Goal: Transaction & Acquisition: Purchase product/service

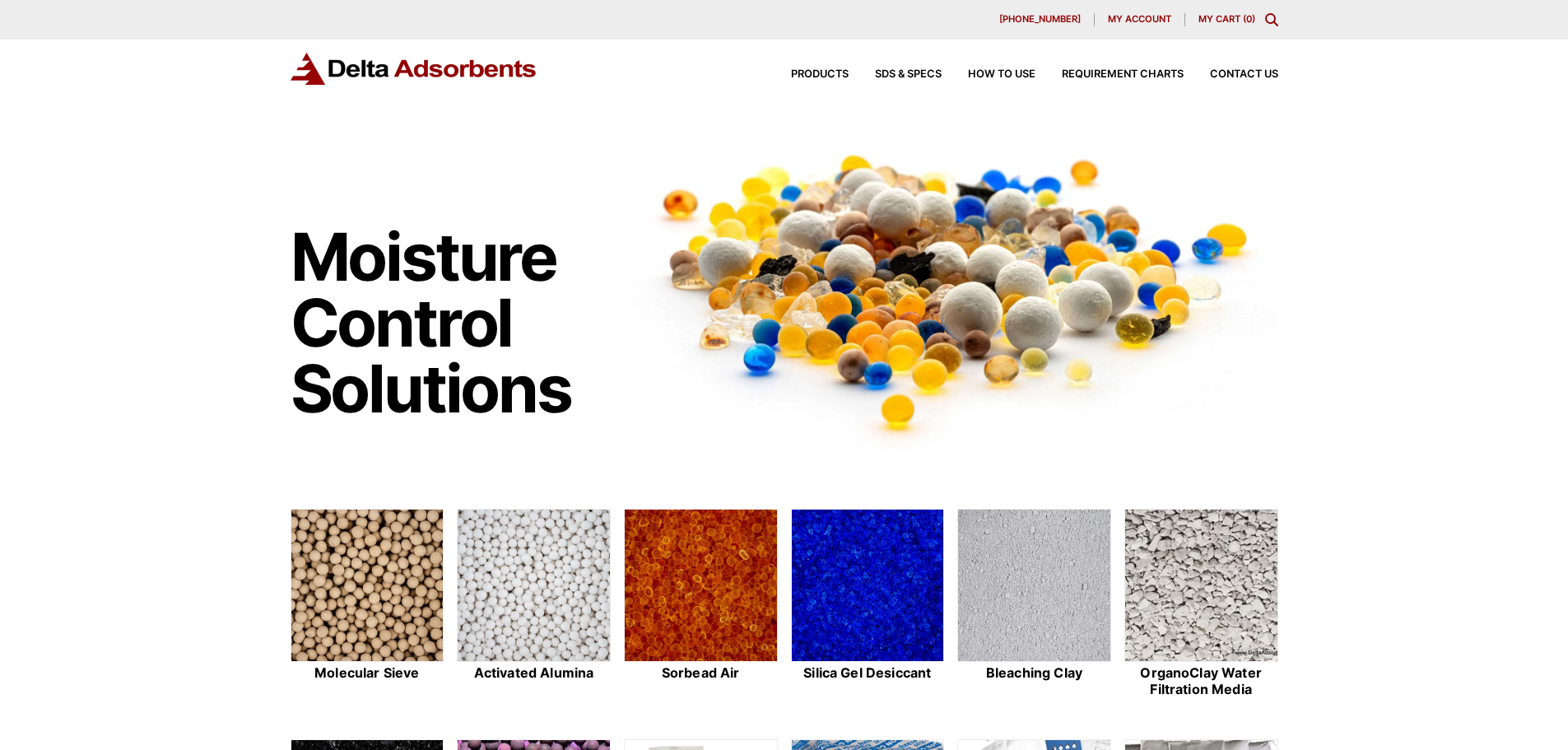
click at [1276, 13] on div "630-980-5205 My account My Cart ( 0 )" at bounding box center [784, 19] width 1568 height 39
click at [1272, 20] on icon "Toggle Modal Content" at bounding box center [1272, 20] width 13 height 13
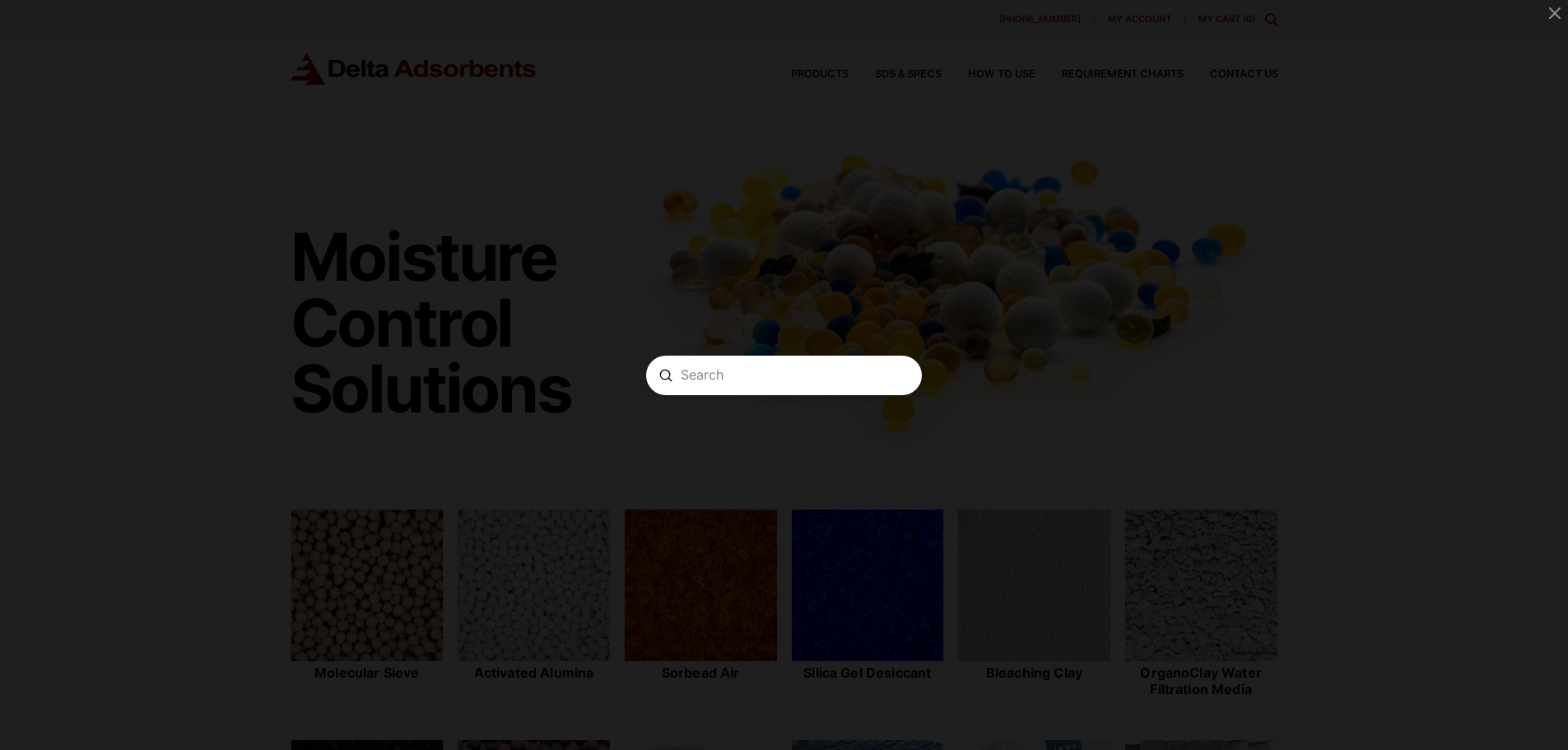
click at [744, 379] on input "Search" at bounding box center [783, 375] width 206 height 18
type input "125 gram desiccants"
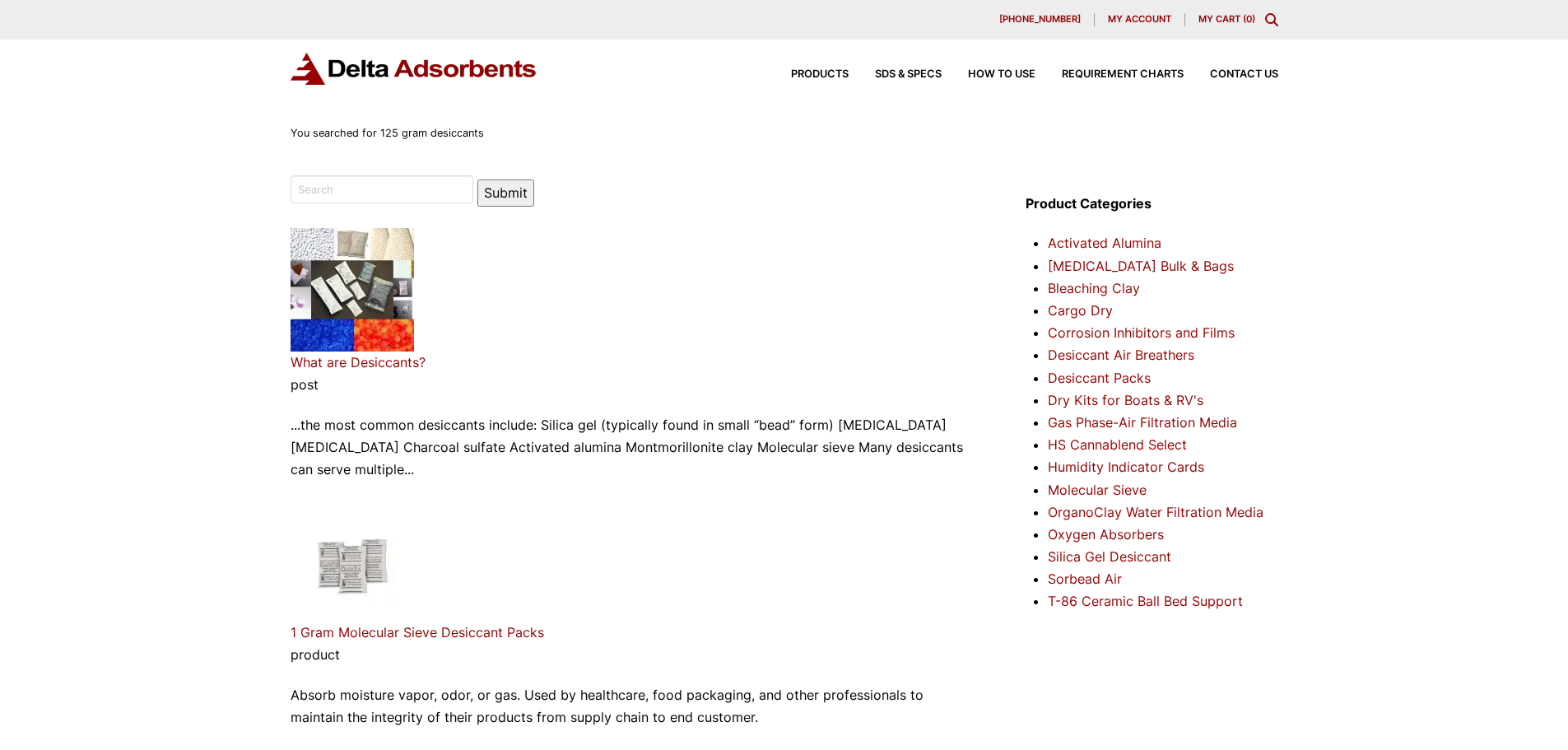
click at [1073, 309] on link "Cargo Dry" at bounding box center [1081, 310] width 65 height 17
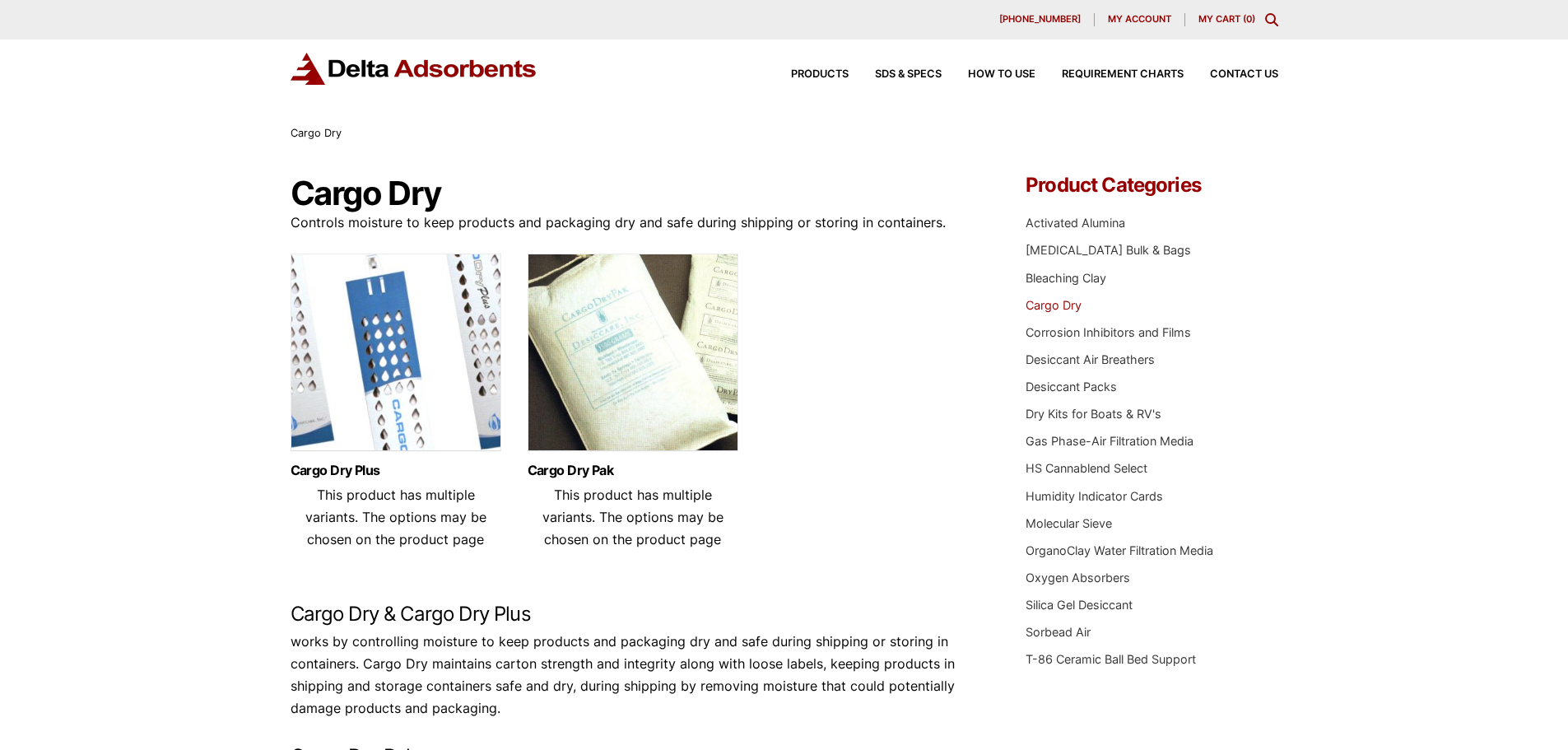
click at [654, 385] on img at bounding box center [633, 356] width 211 height 206
click at [569, 493] on span "This product has multiple variants. The options may be chosen on the product pa…" at bounding box center [633, 517] width 181 height 61
click at [339, 460] on div "Cargo Dry Plus This product has multiple variants. The options may be chosen on…" at bounding box center [396, 508] width 211 height 112
click at [340, 467] on link "Cargo Dry Plus" at bounding box center [396, 470] width 211 height 14
click at [574, 463] on link "Cargo Dry Pak" at bounding box center [633, 470] width 211 height 14
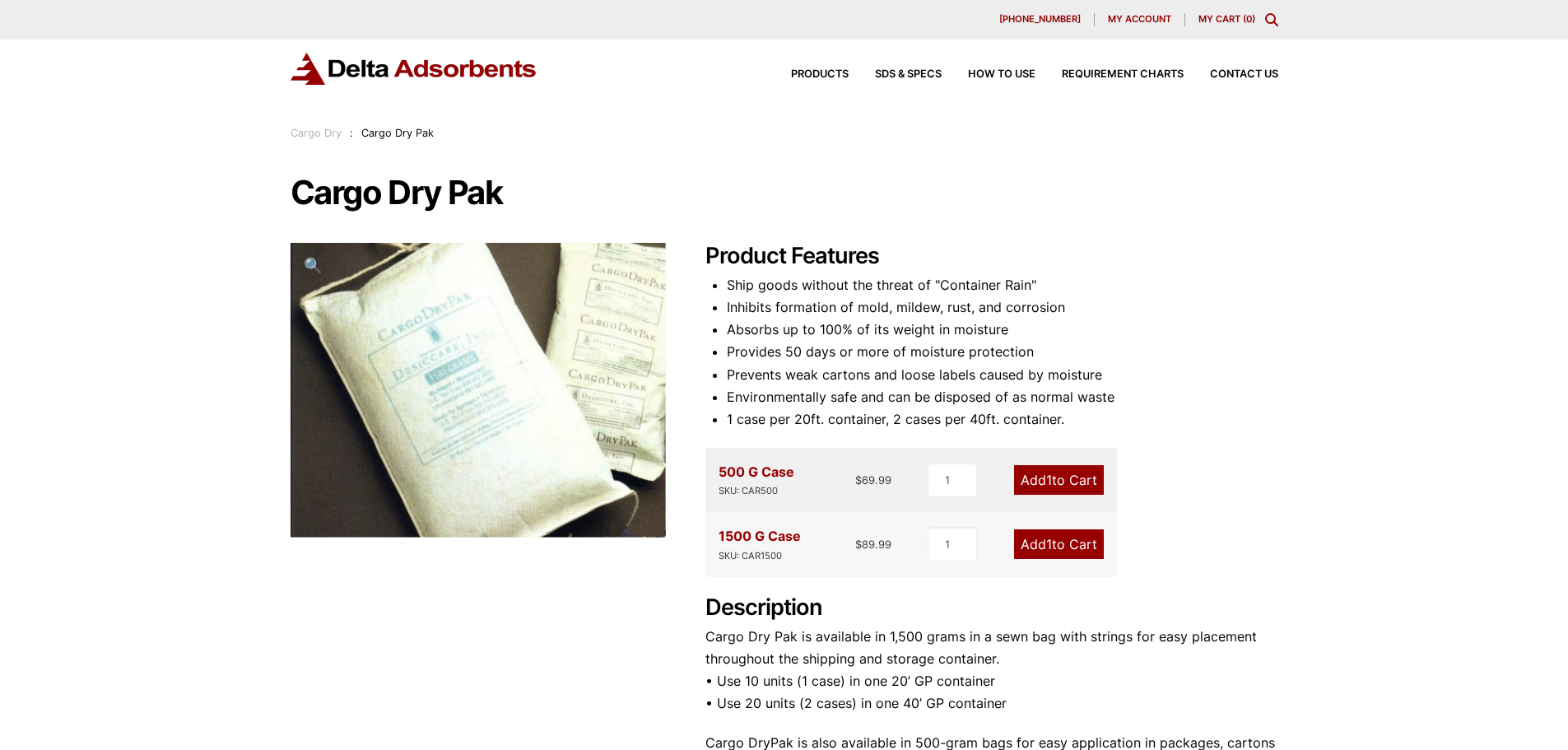
click at [1275, 21] on icon "Toggle Modal Content" at bounding box center [1272, 20] width 13 height 13
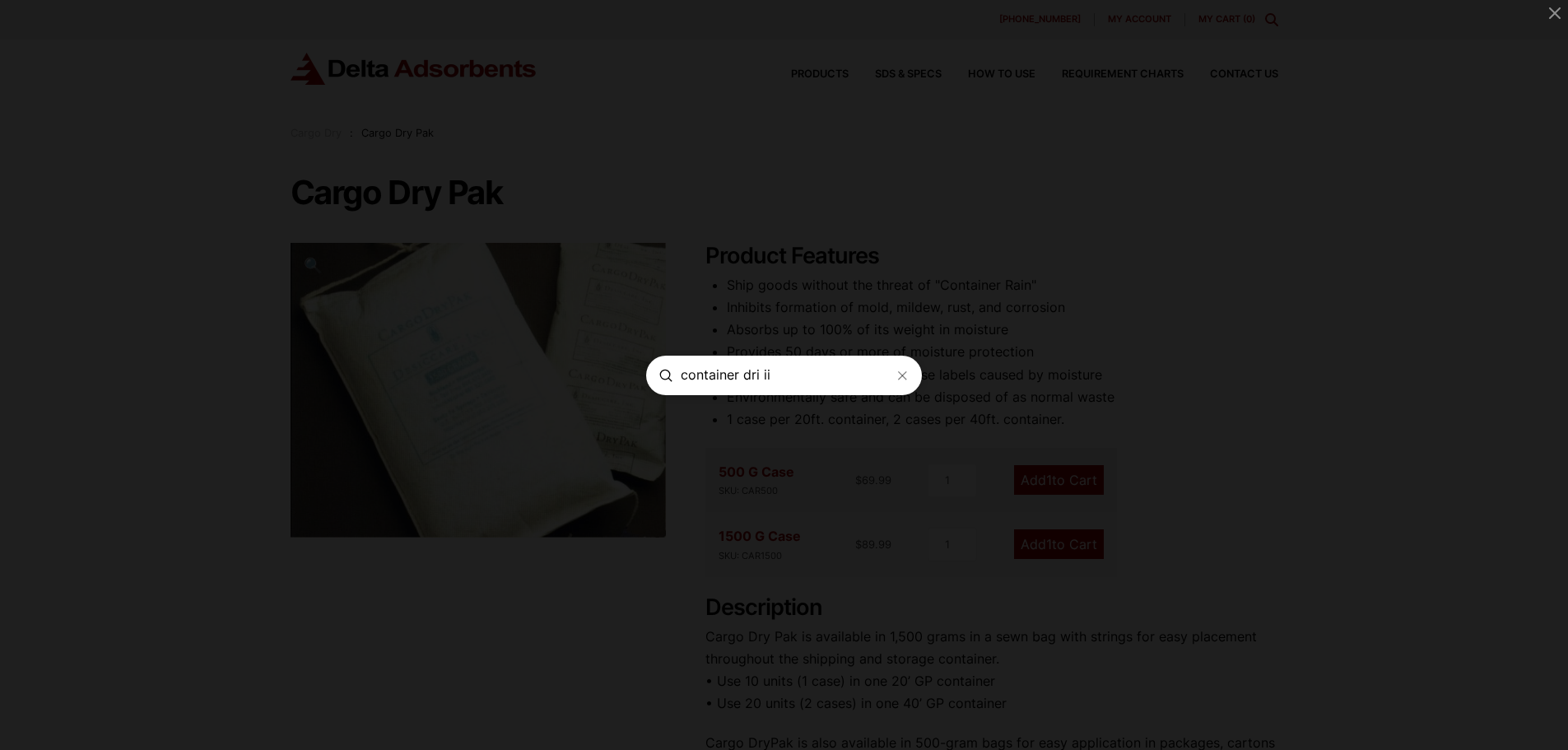
type input "container dri ii"
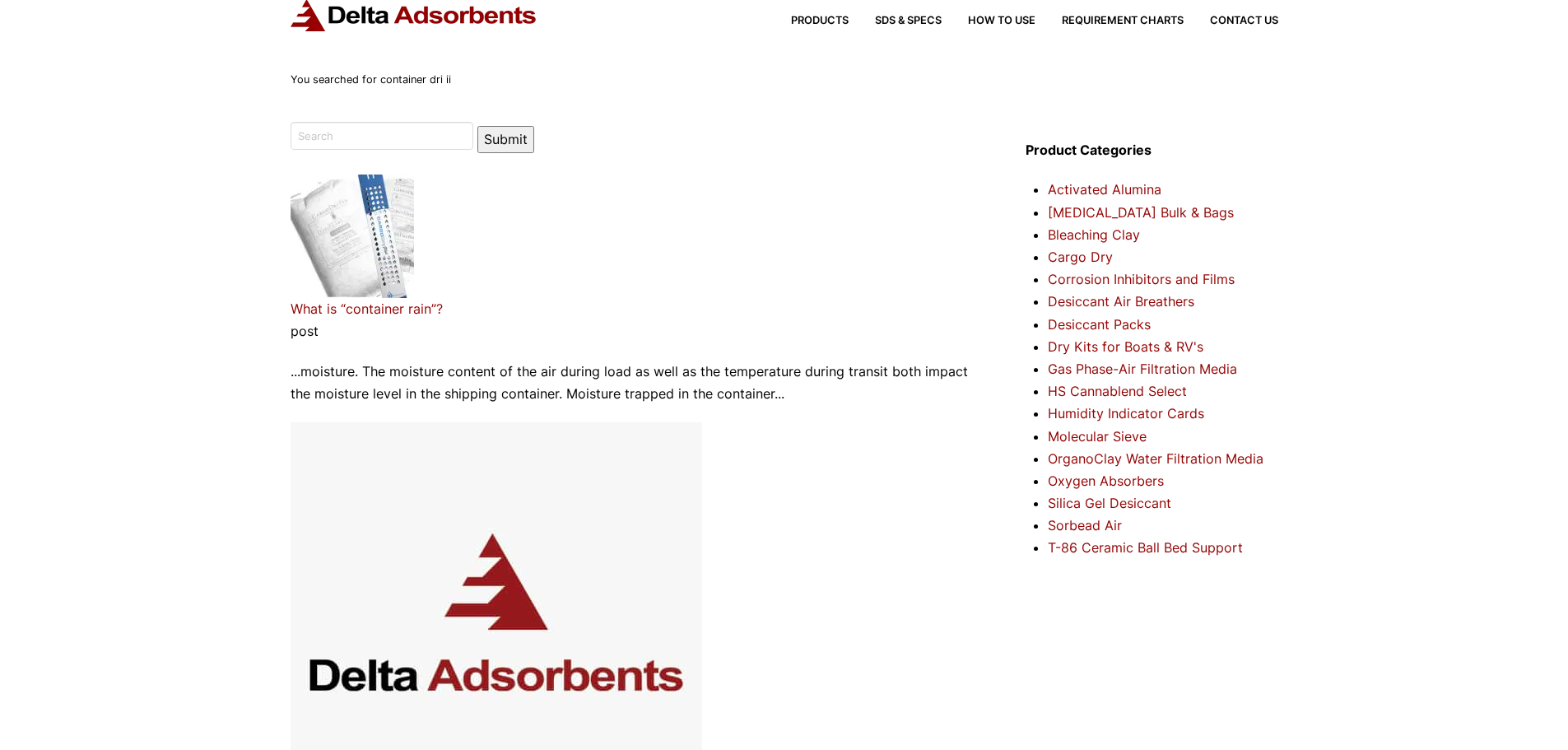
scroll to position [82, 0]
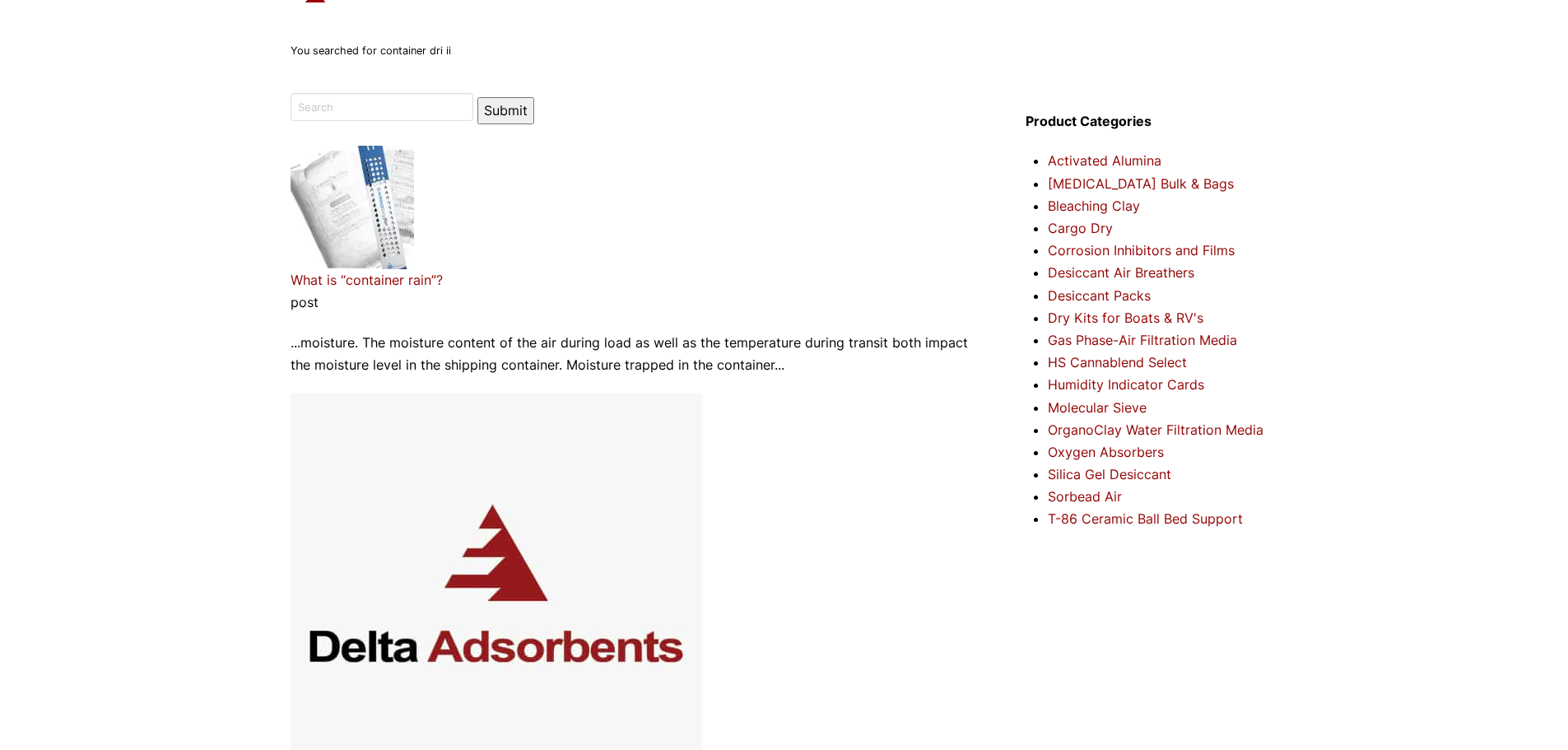
click at [344, 275] on link "What is “container rain”?" at bounding box center [367, 280] width 152 height 17
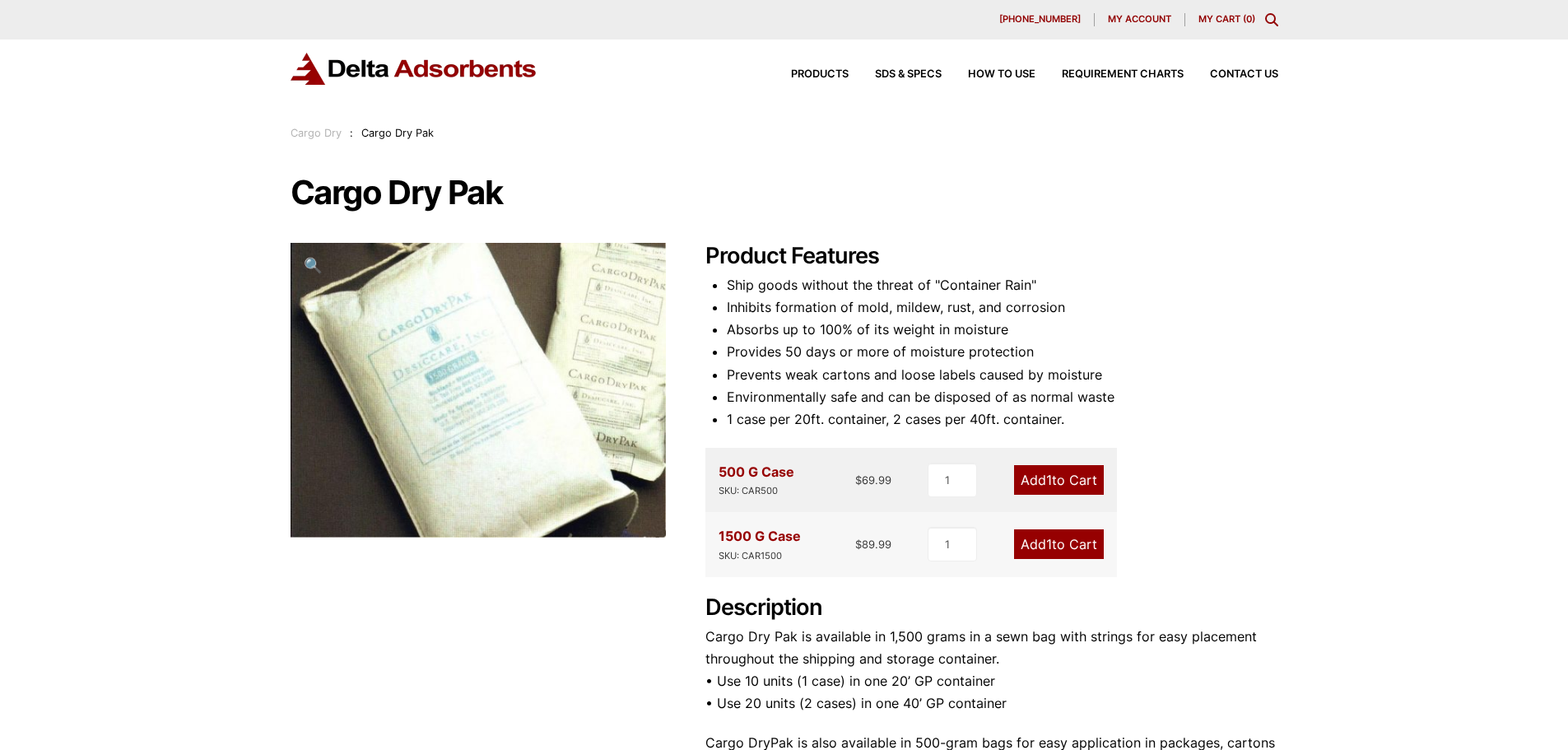
click at [810, 559] on div "1500 G Case SKU: CAR1500 $ 89.99" at bounding box center [806, 543] width 174 height 38
click at [1069, 545] on link "Add 1 to Cart" at bounding box center [1058, 543] width 89 height 29
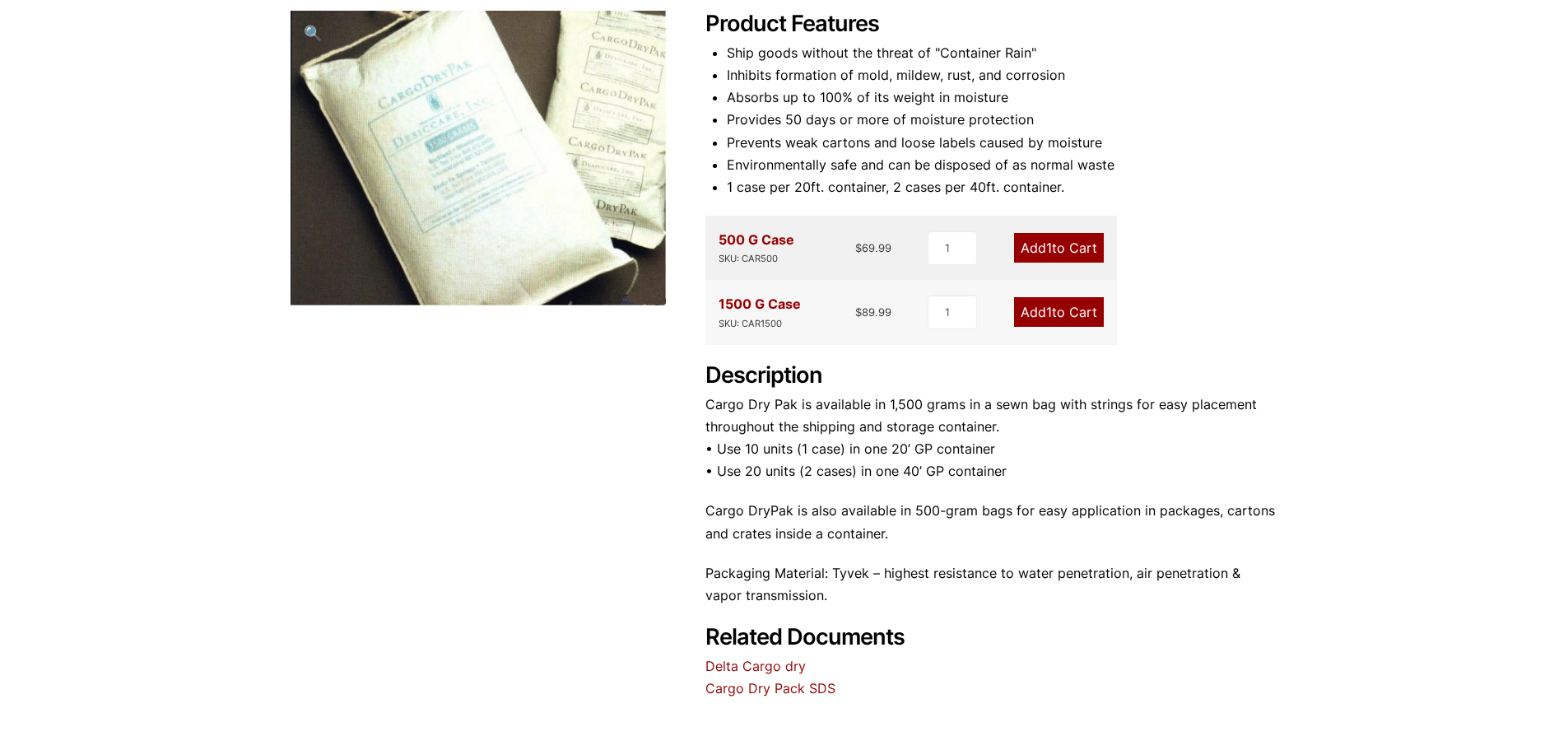
scroll to position [247, 0]
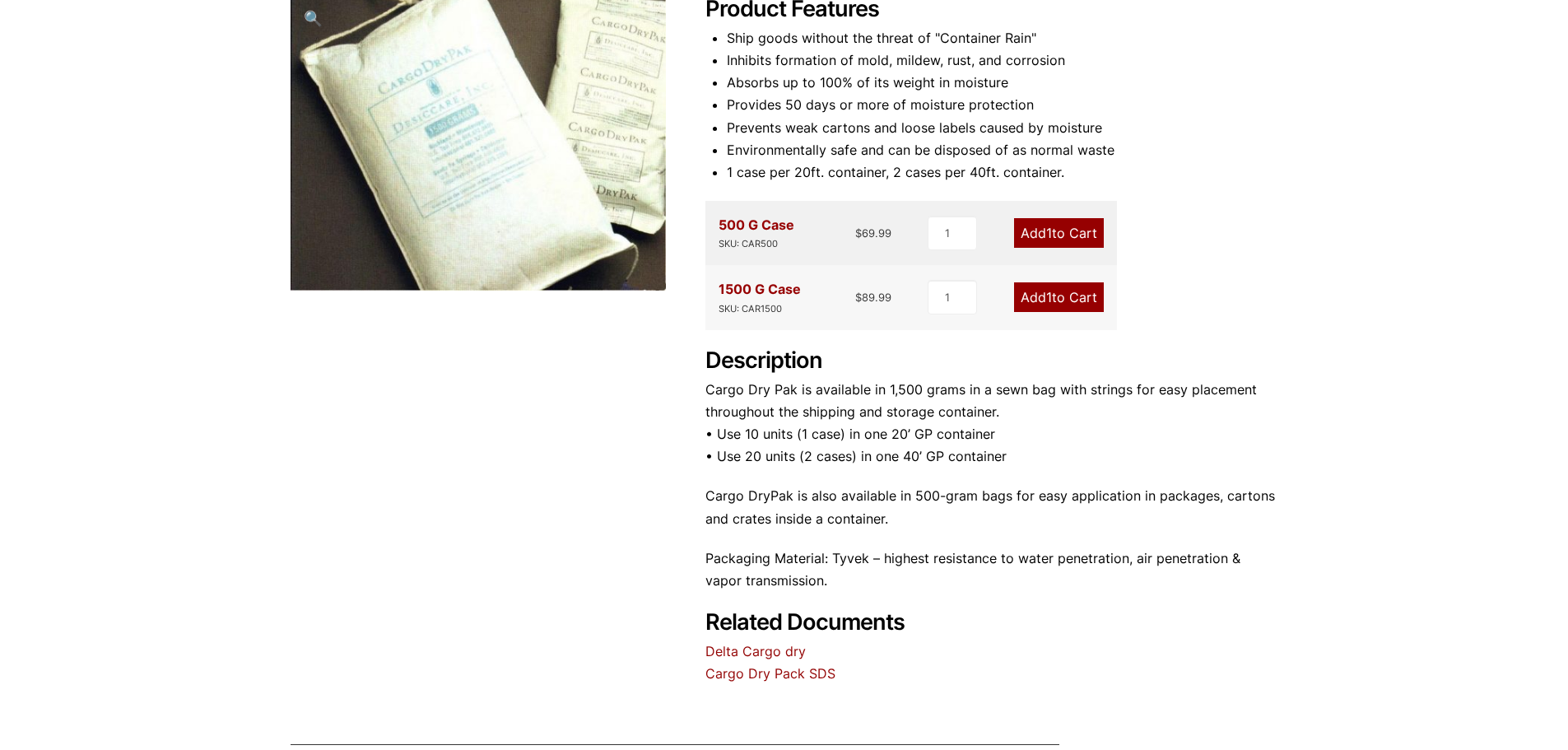
click at [760, 666] on link "Cargo Dry Pack SDS" at bounding box center [771, 674] width 130 height 17
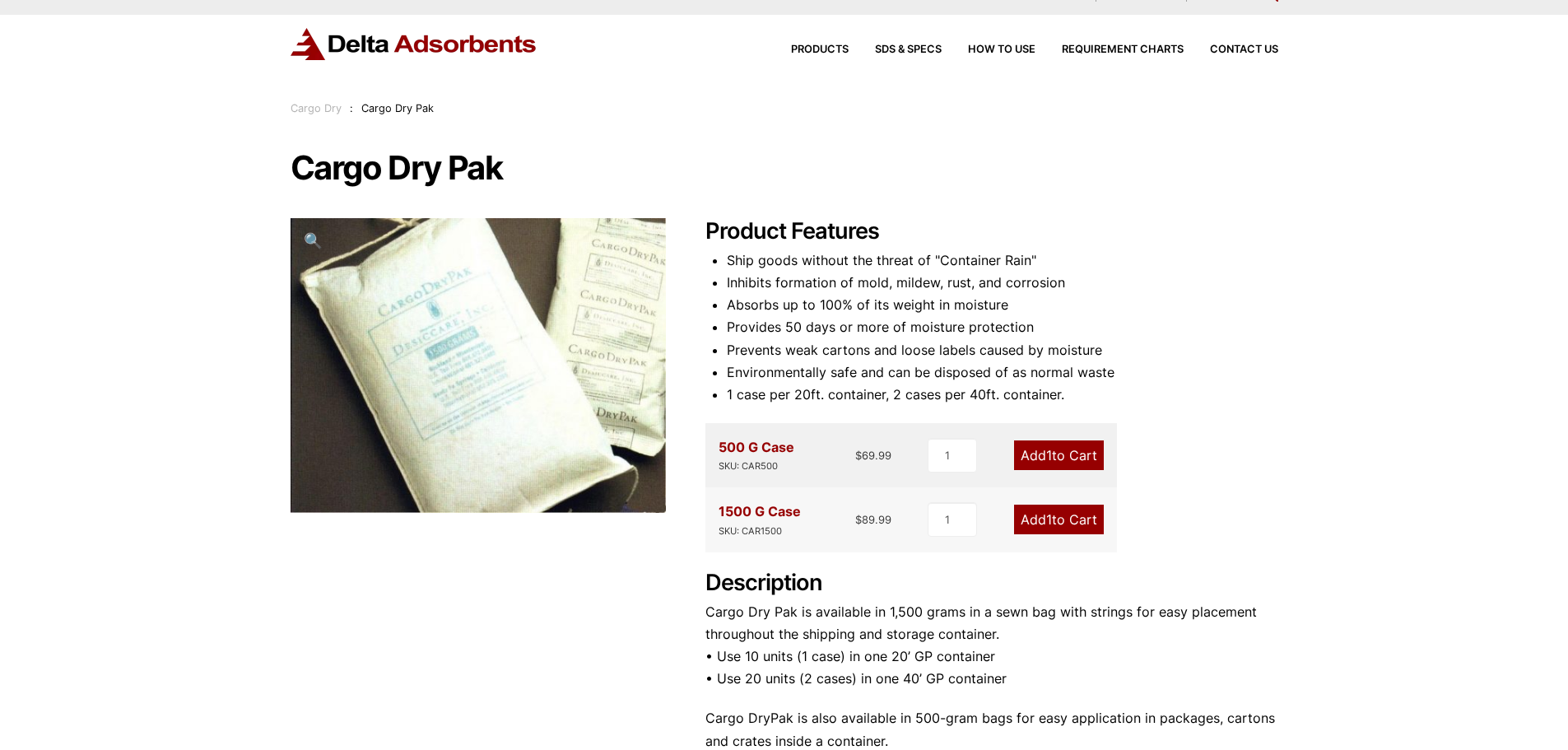
scroll to position [3, 0]
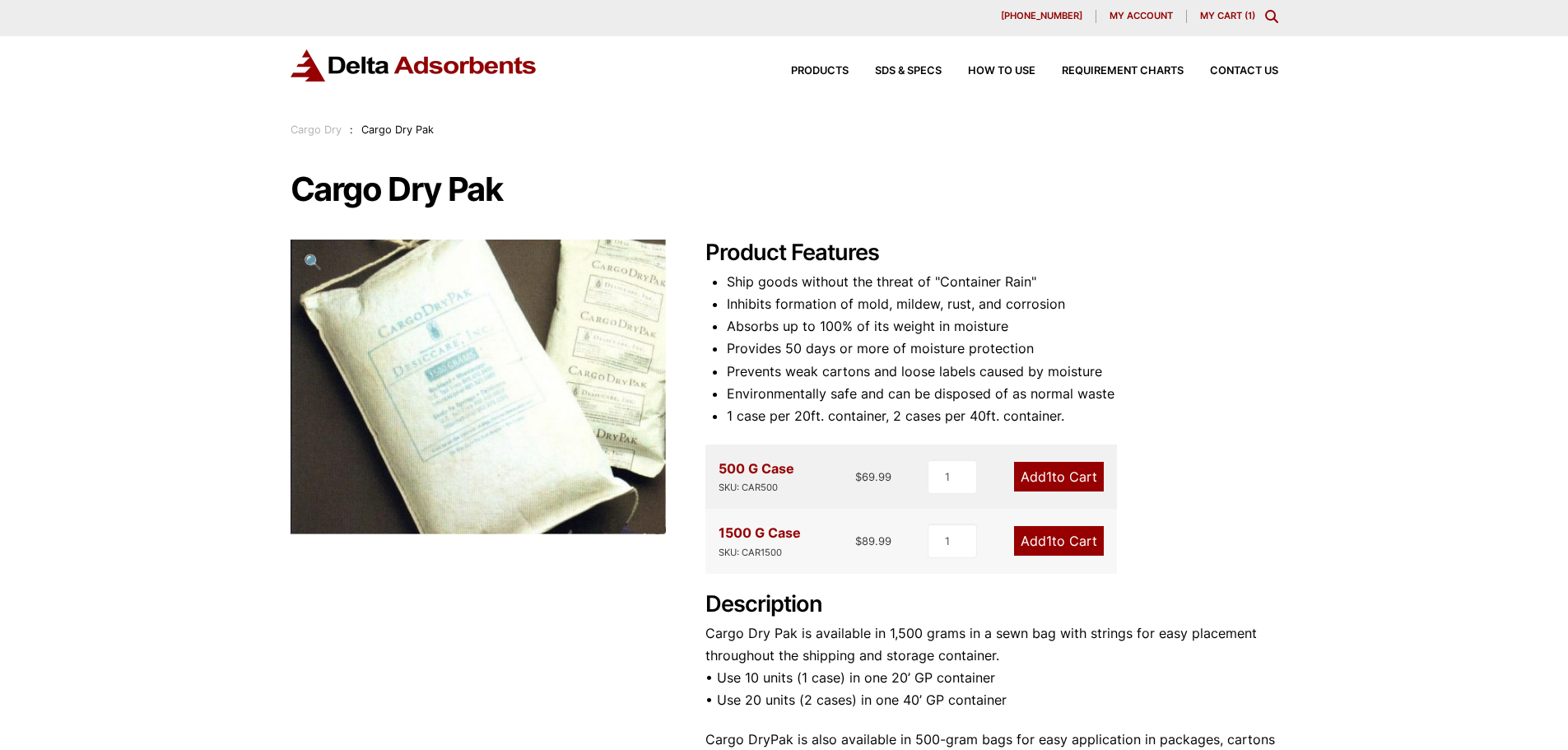
click at [1213, 256] on h2 "Product Features" at bounding box center [991, 253] width 573 height 27
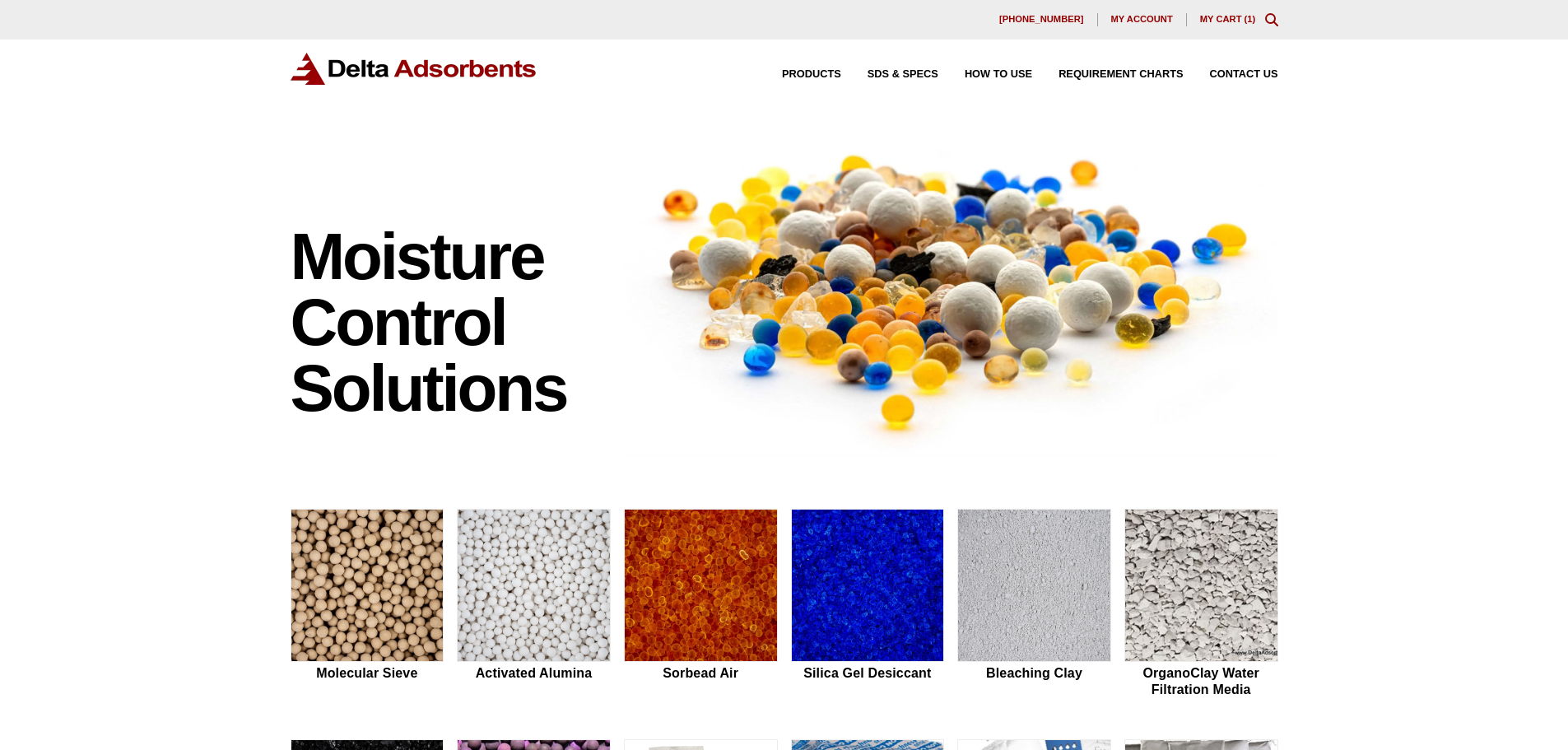
click at [1231, 21] on link "My Cart ( 1 )" at bounding box center [1228, 19] width 56 height 10
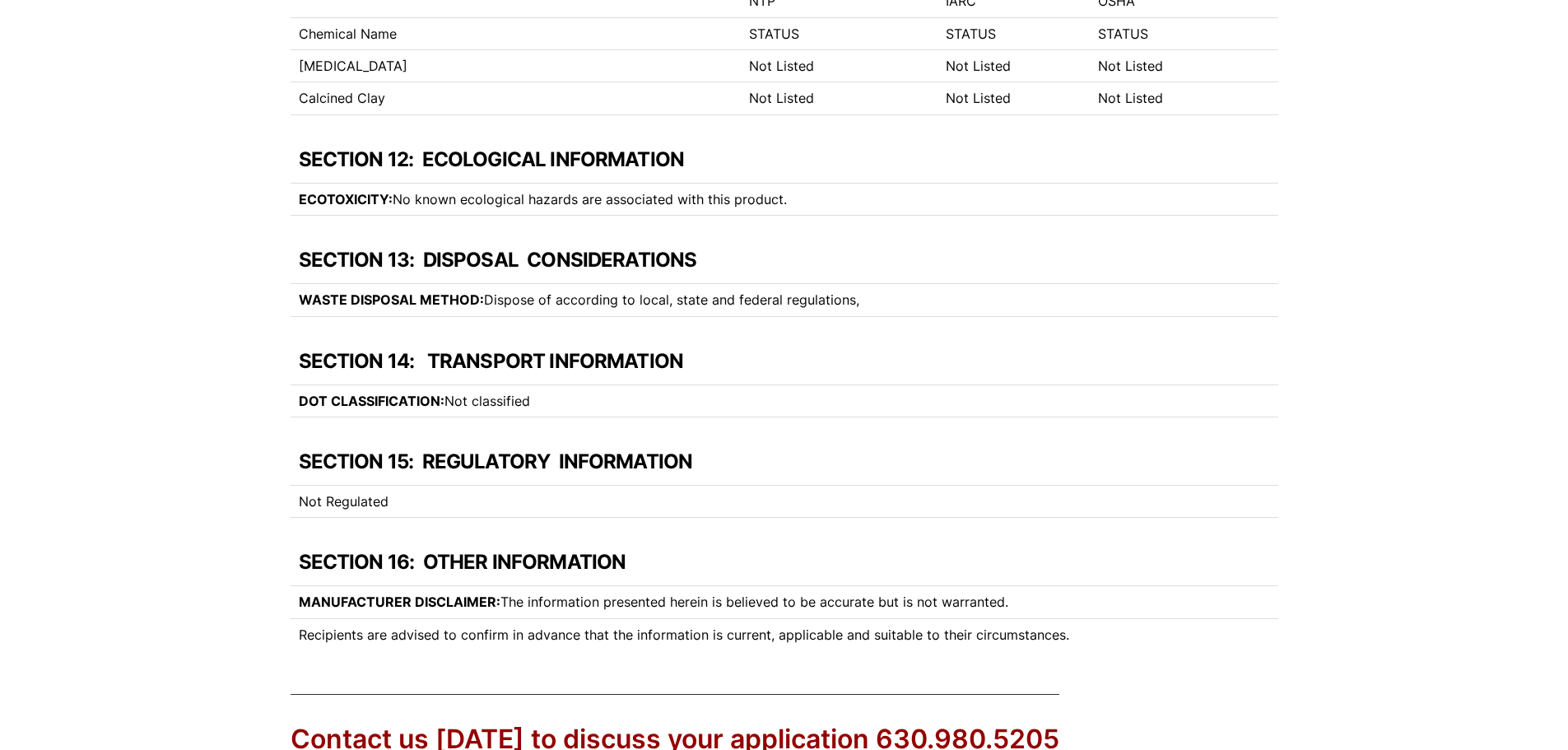
scroll to position [3339, 0]
